Goal: Task Accomplishment & Management: Manage account settings

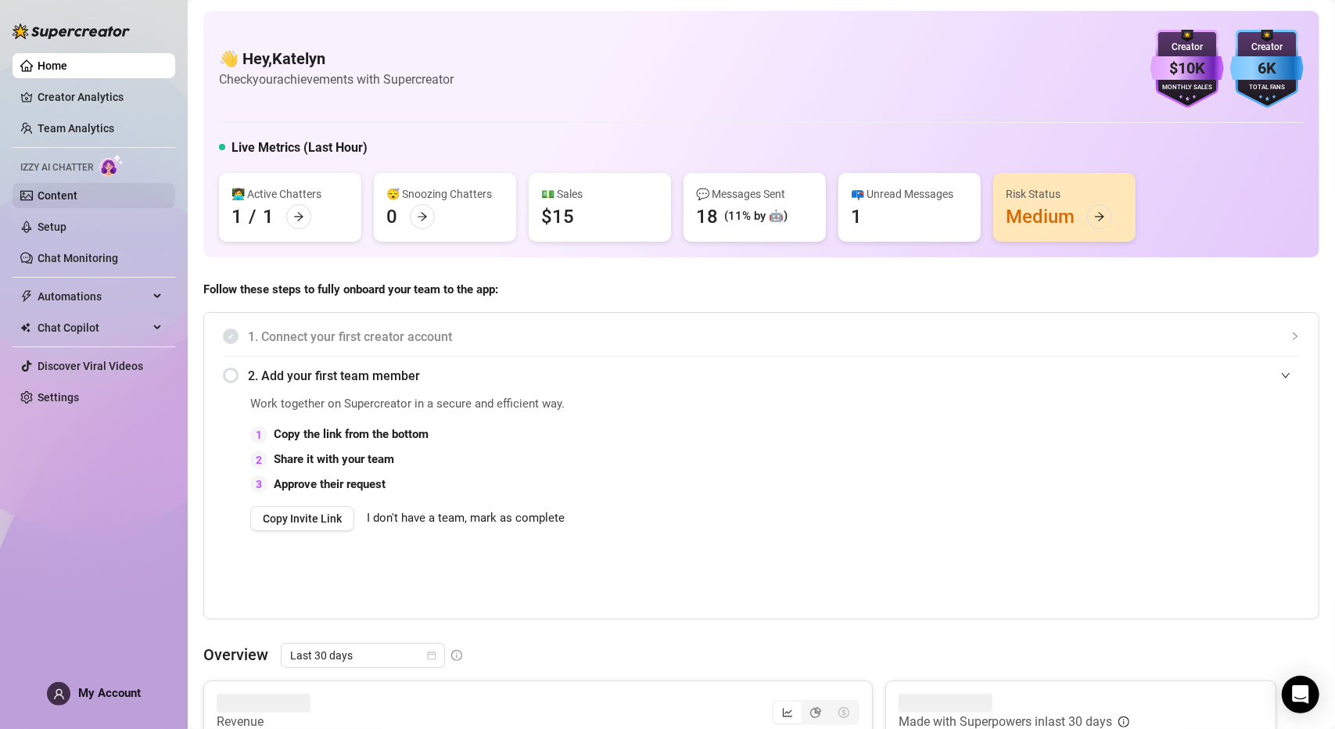
click at [77, 202] on link "Content" at bounding box center [58, 195] width 40 height 13
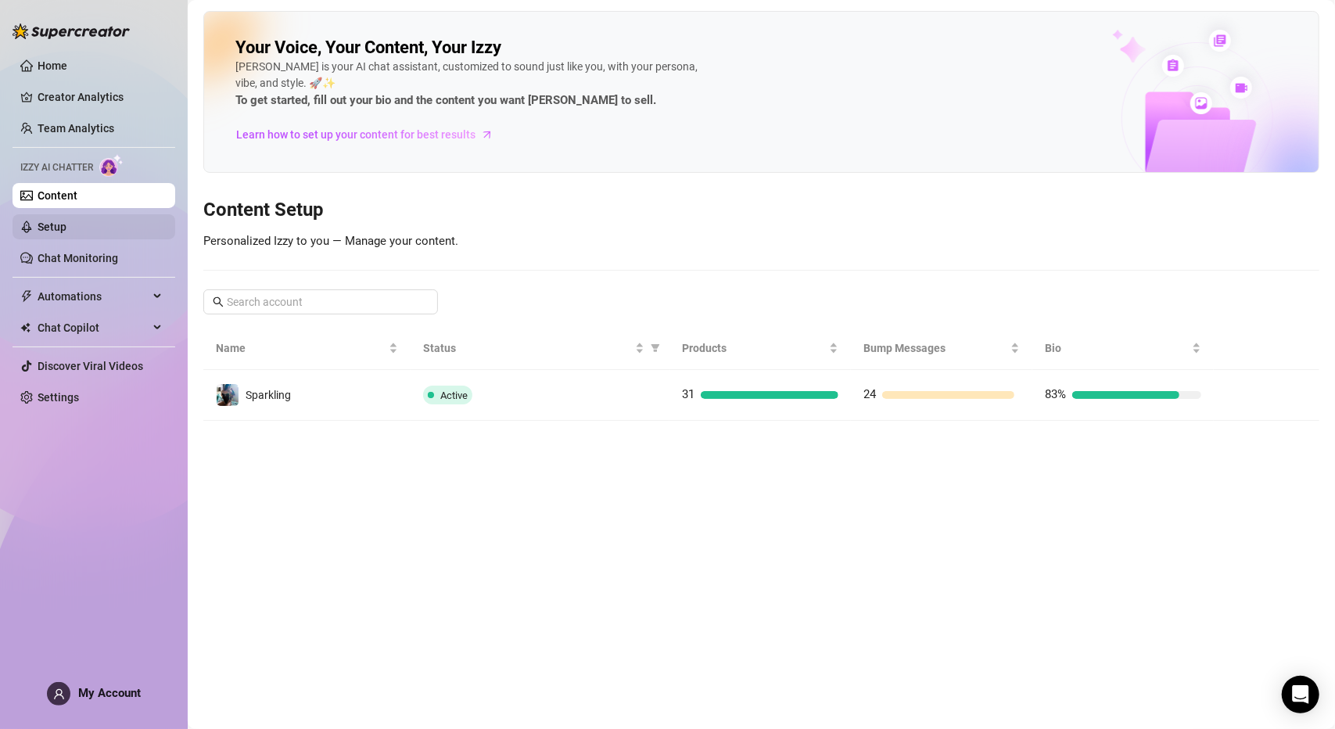
click at [66, 231] on link "Setup" at bounding box center [52, 226] width 29 height 13
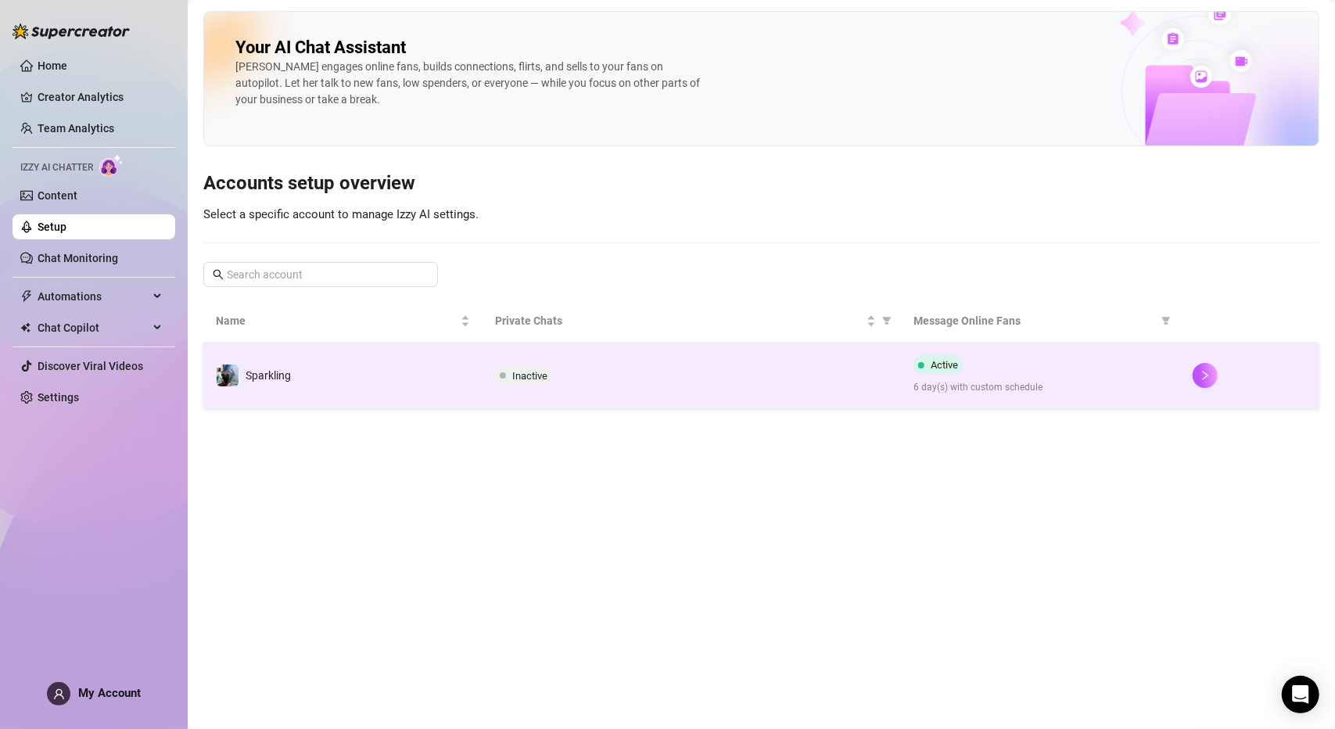
click at [589, 393] on td "Inactive" at bounding box center [691, 375] width 418 height 66
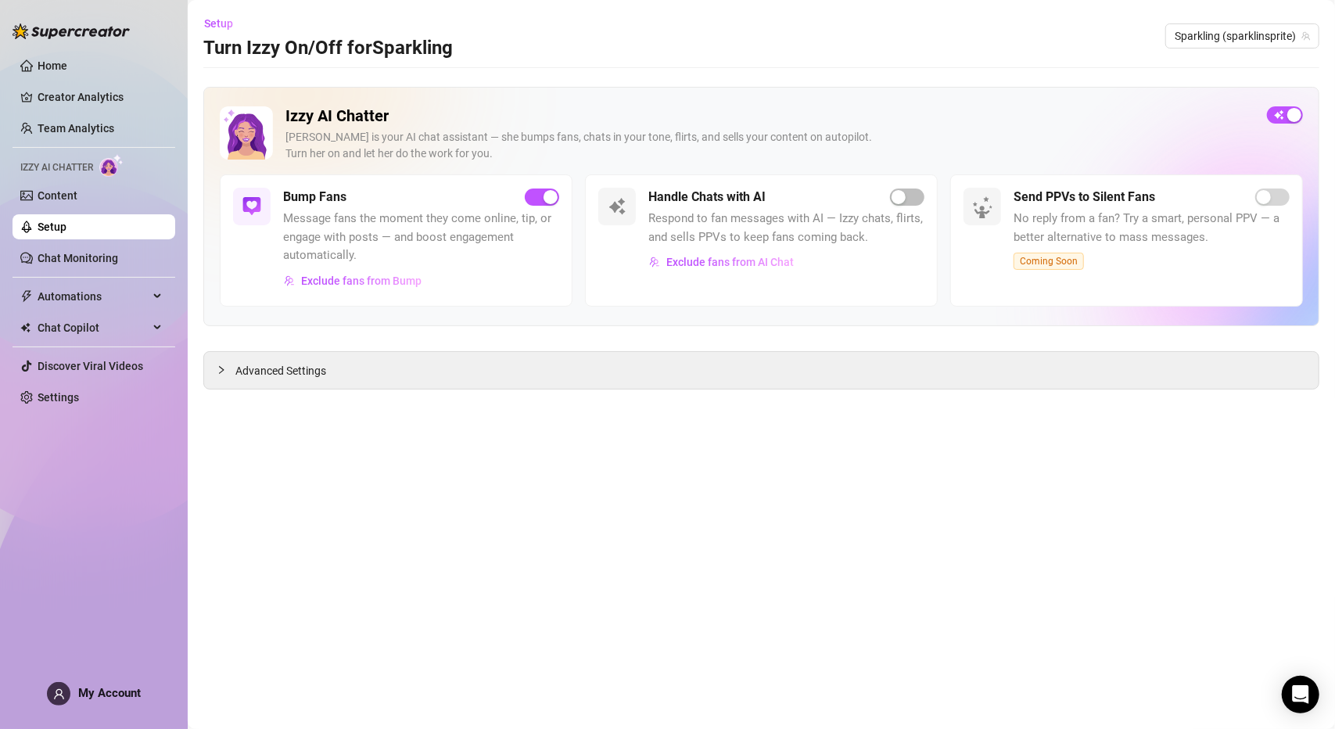
click at [114, 209] on ul "Home Creator Analytics Team Analytics Izzy AI Chatter Content Setup Chat Monito…" at bounding box center [94, 231] width 163 height 369
click at [77, 193] on link "Content" at bounding box center [58, 195] width 40 height 13
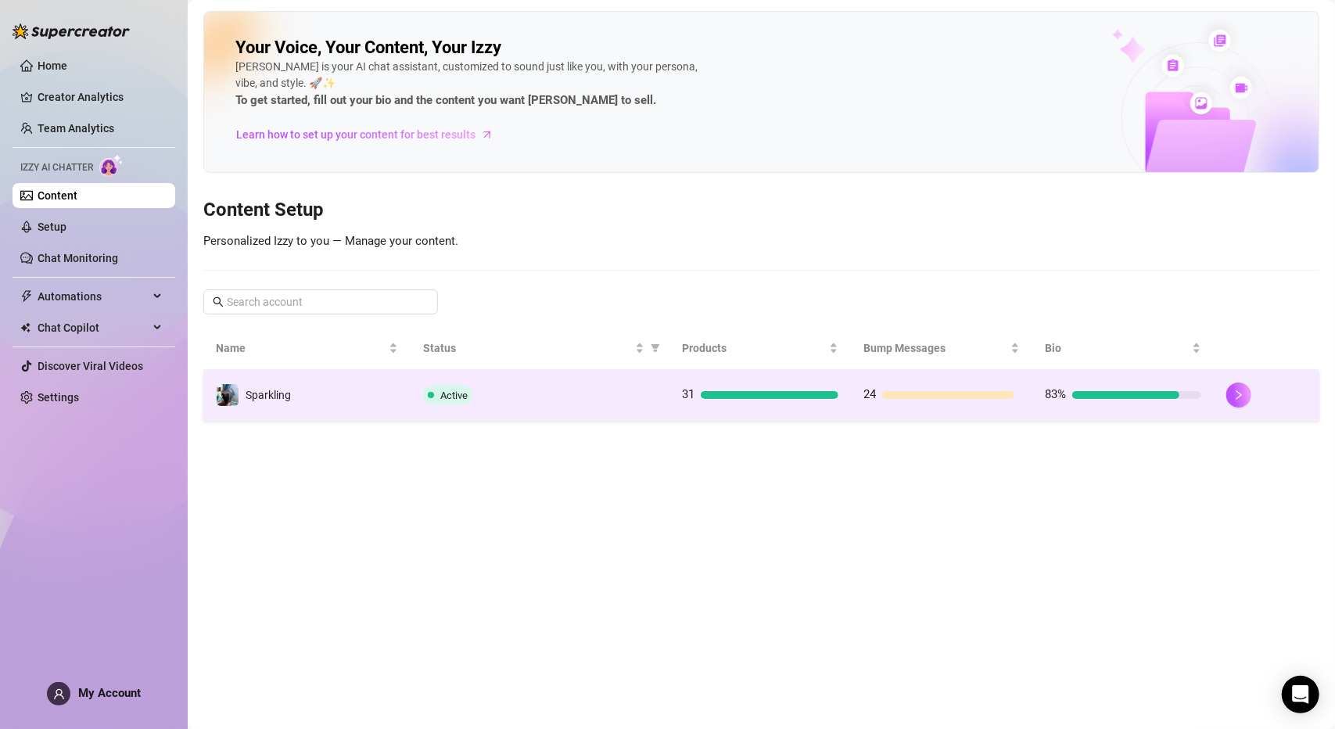
click at [378, 403] on td "Sparkling" at bounding box center [306, 395] width 207 height 51
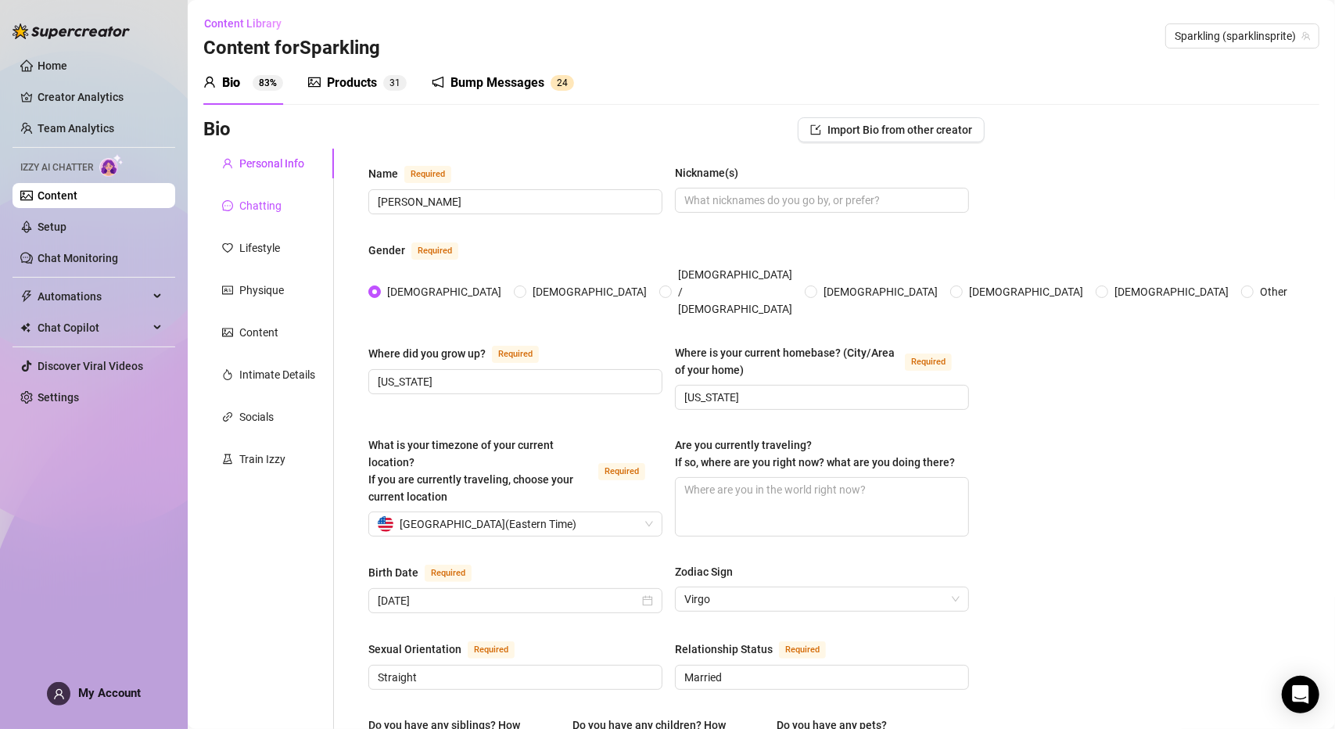
click at [267, 206] on div "Chatting" at bounding box center [260, 205] width 42 height 17
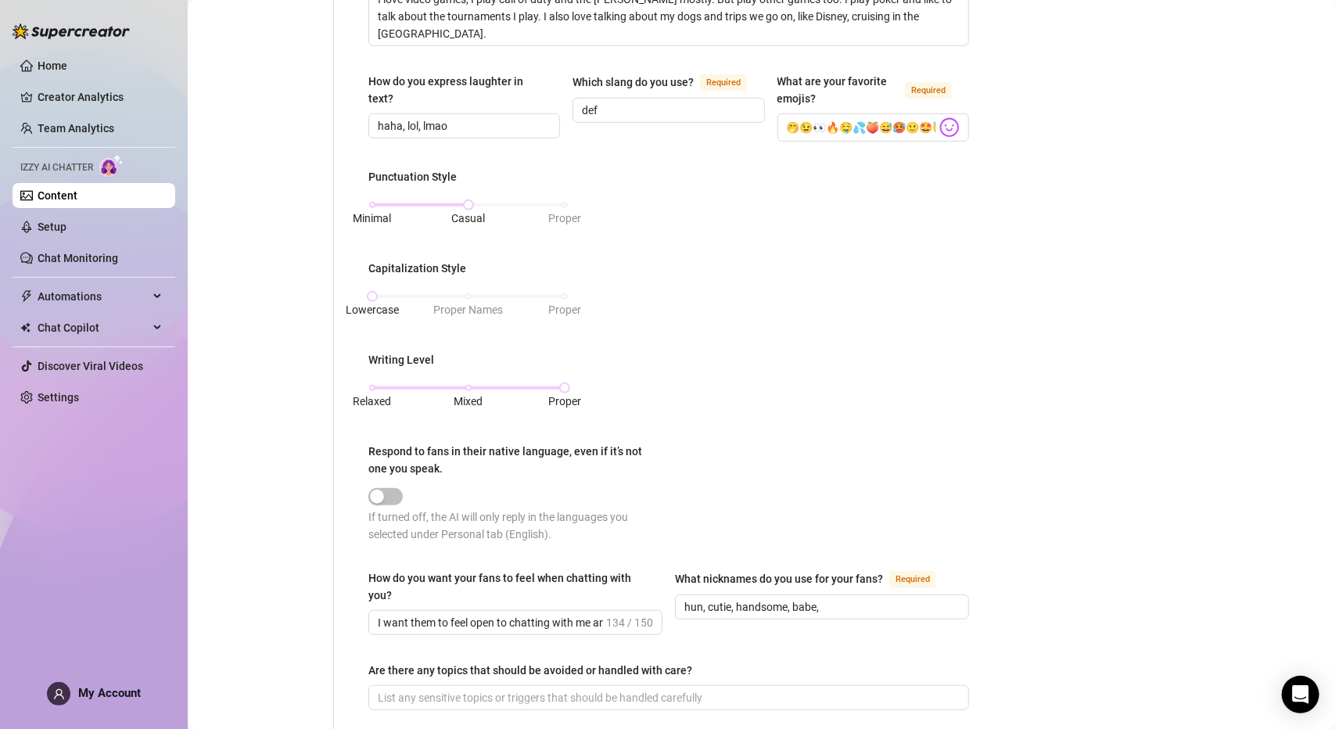
scroll to position [547, 0]
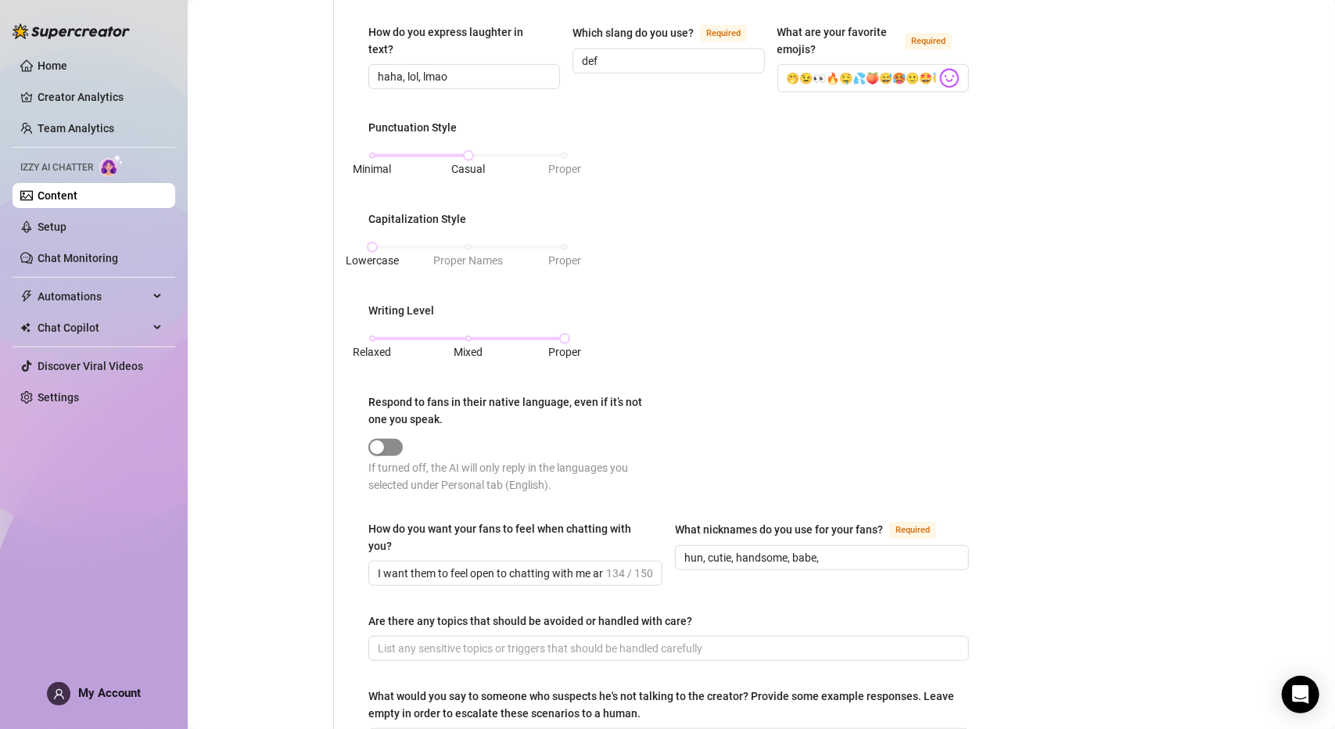
click at [379, 443] on div "button" at bounding box center [377, 447] width 14 height 14
click at [384, 446] on span "button" at bounding box center [385, 447] width 34 height 17
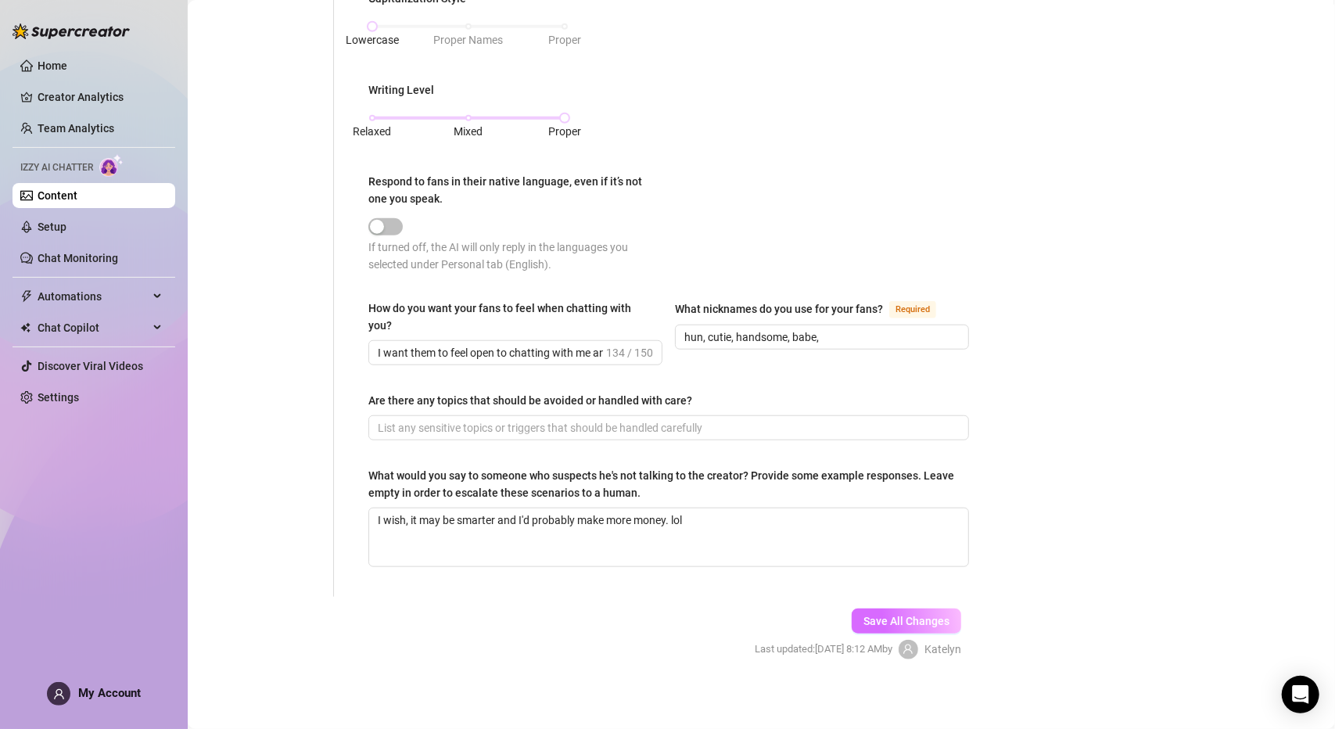
click at [918, 615] on span "Save All Changes" at bounding box center [906, 621] width 86 height 13
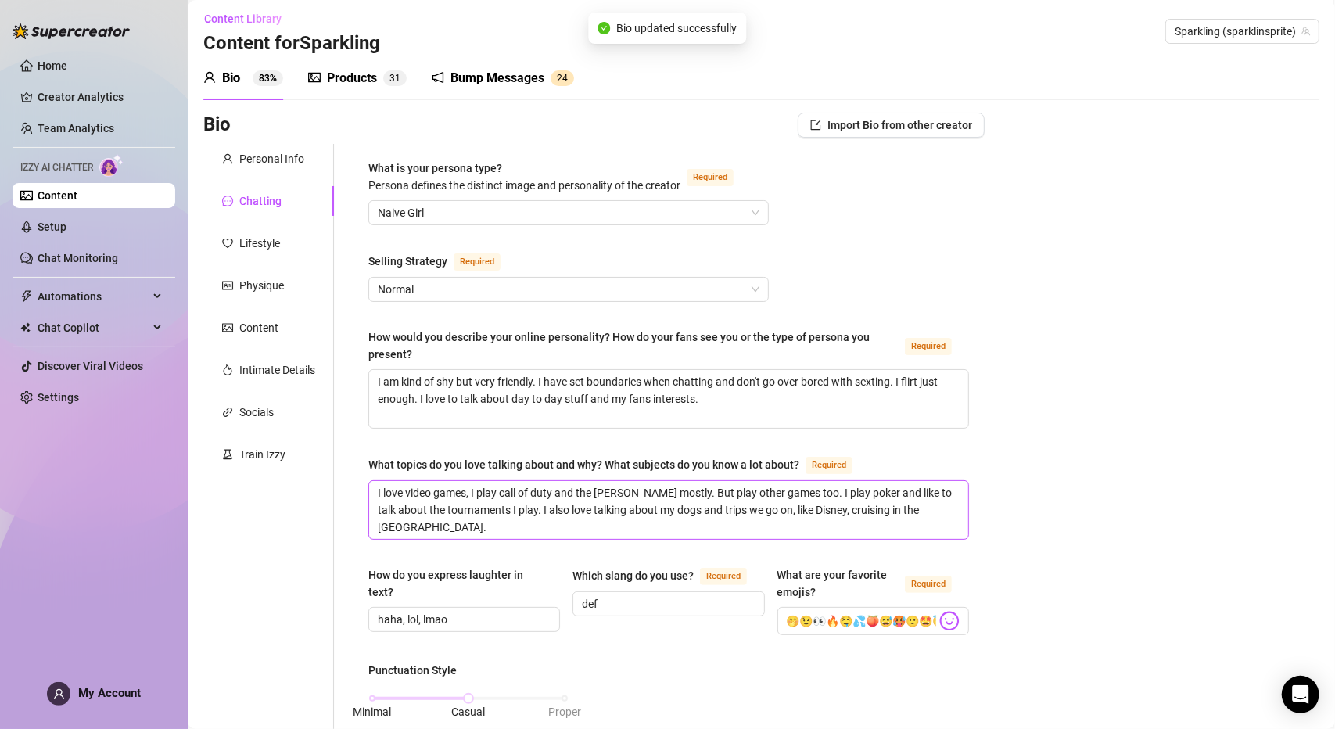
scroll to position [0, 0]
